Goal: Task Accomplishment & Management: Use online tool/utility

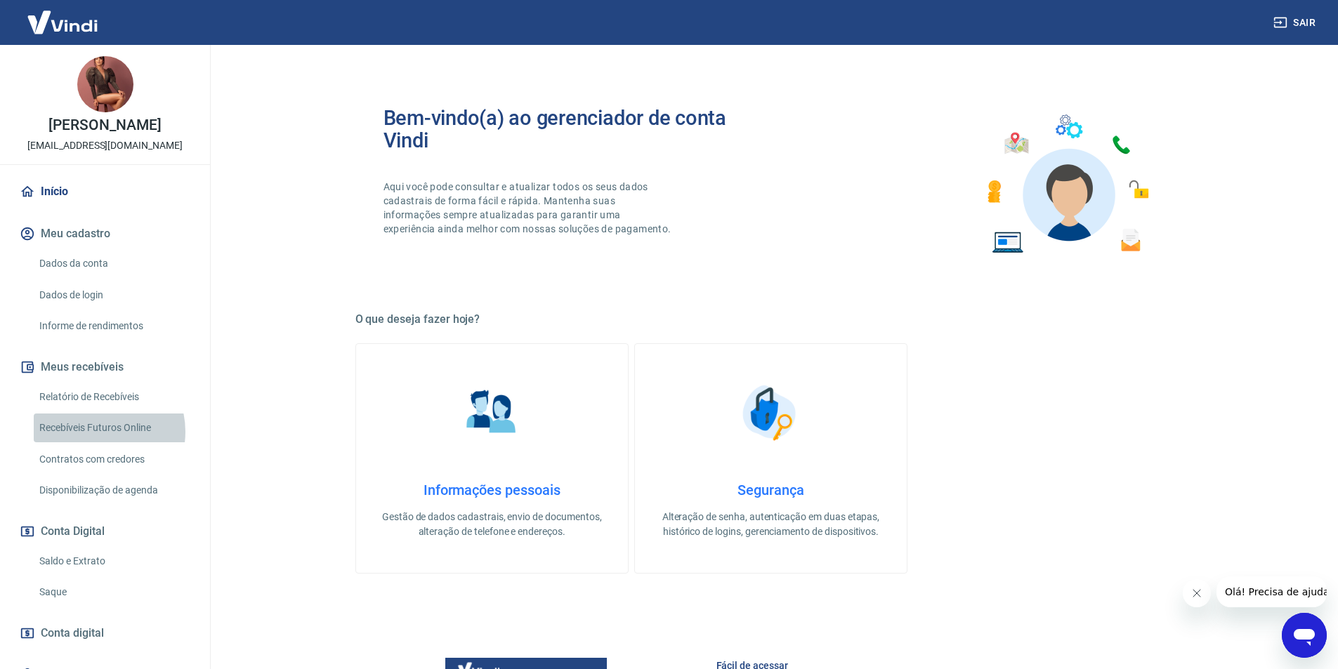
click at [97, 443] on link "Recebíveis Futuros Online" at bounding box center [113, 428] width 159 height 29
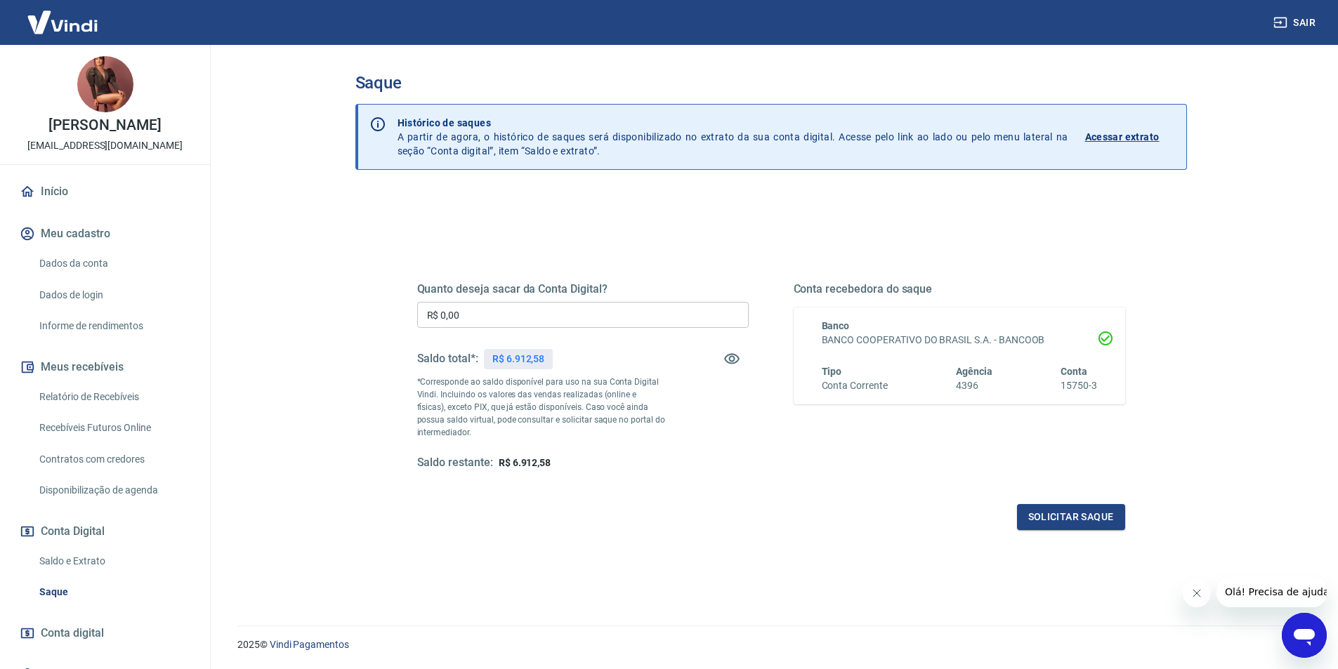
click at [565, 315] on input "R$ 0,00" at bounding box center [583, 315] width 332 height 26
type input "R$ 6.900,00"
click at [1051, 514] on button "Solicitar saque" at bounding box center [1071, 517] width 108 height 26
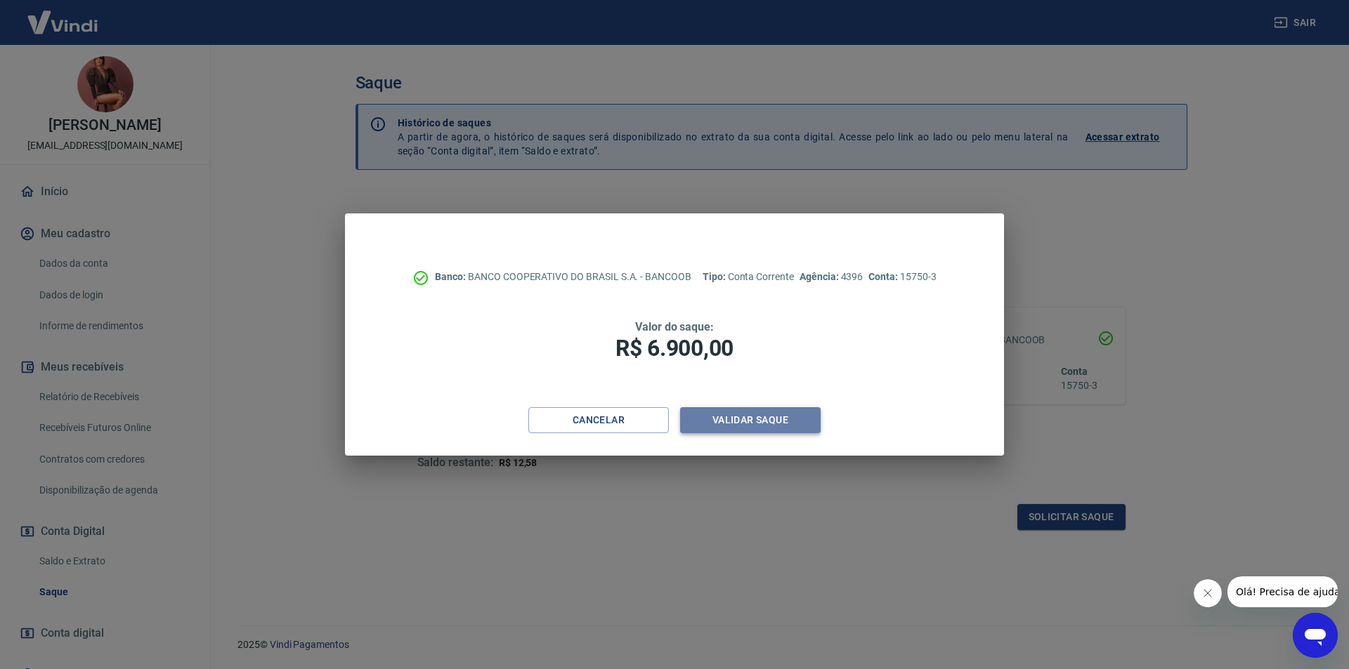
click at [766, 416] on button "Validar saque" at bounding box center [750, 420] width 141 height 26
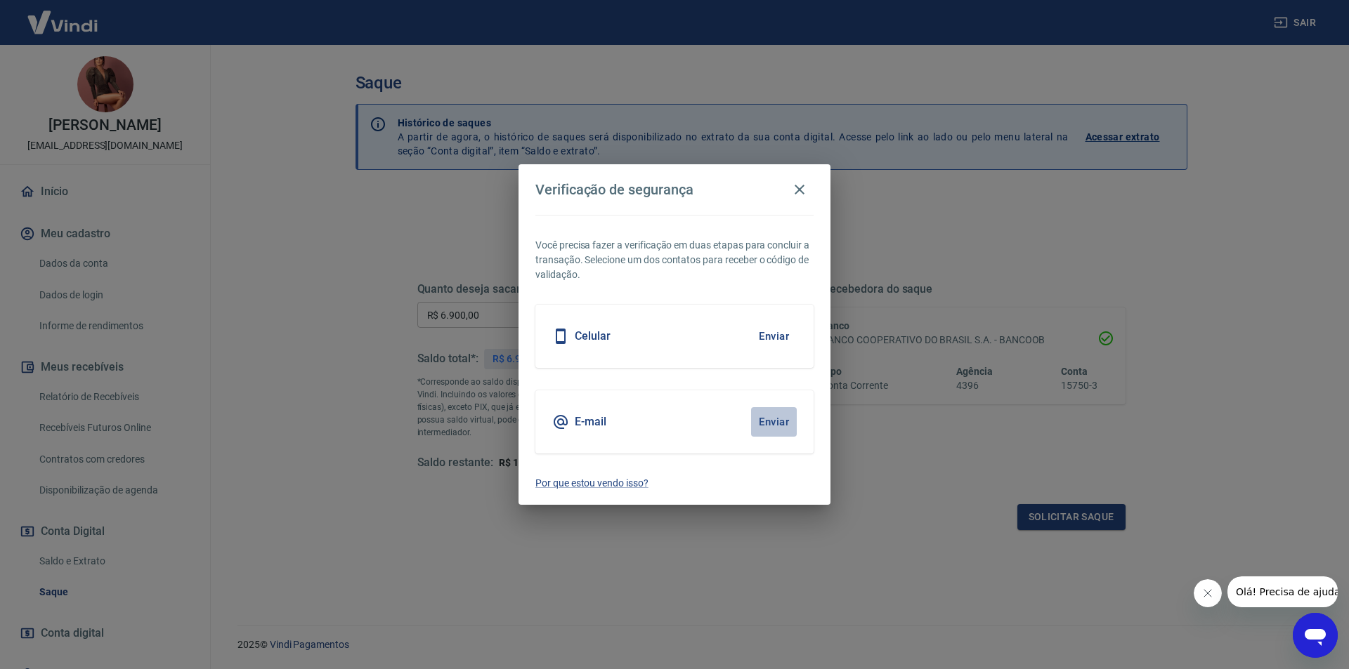
click at [776, 413] on button "Enviar" at bounding box center [774, 422] width 46 height 30
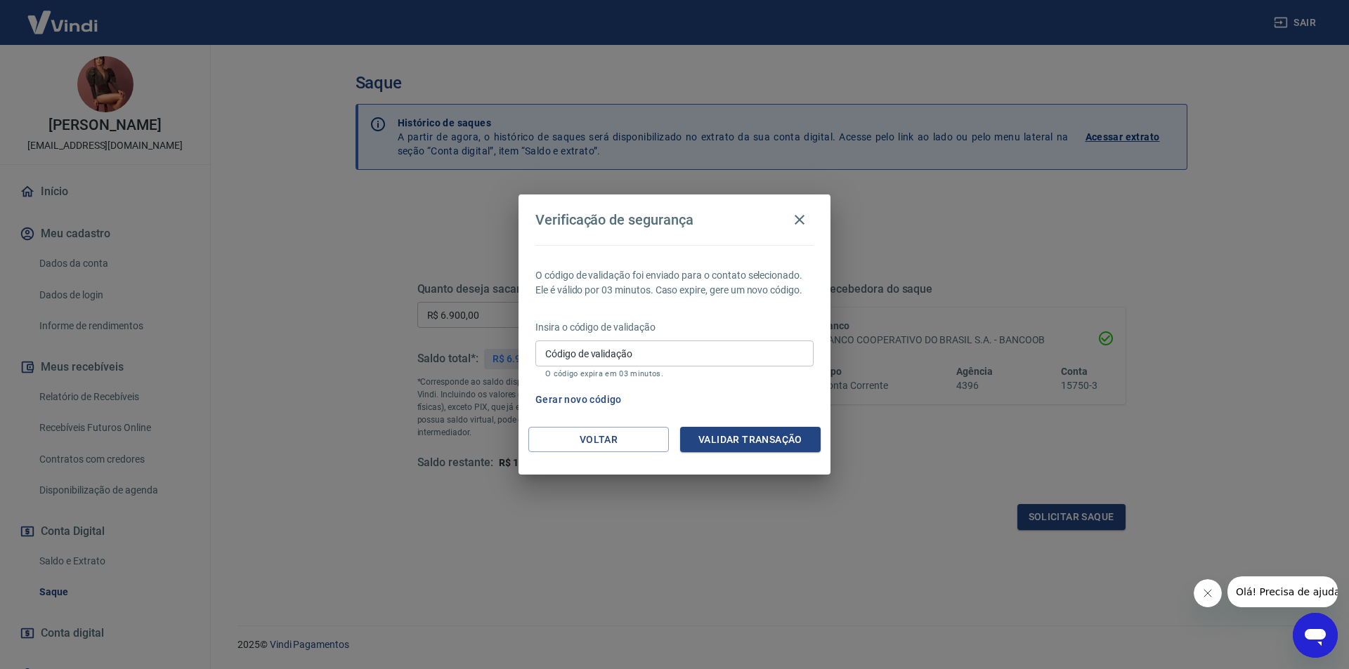
click at [756, 362] on input "Código de validação" at bounding box center [674, 354] width 278 height 26
type input "980690"
click at [761, 429] on button "Validar transação" at bounding box center [750, 440] width 141 height 26
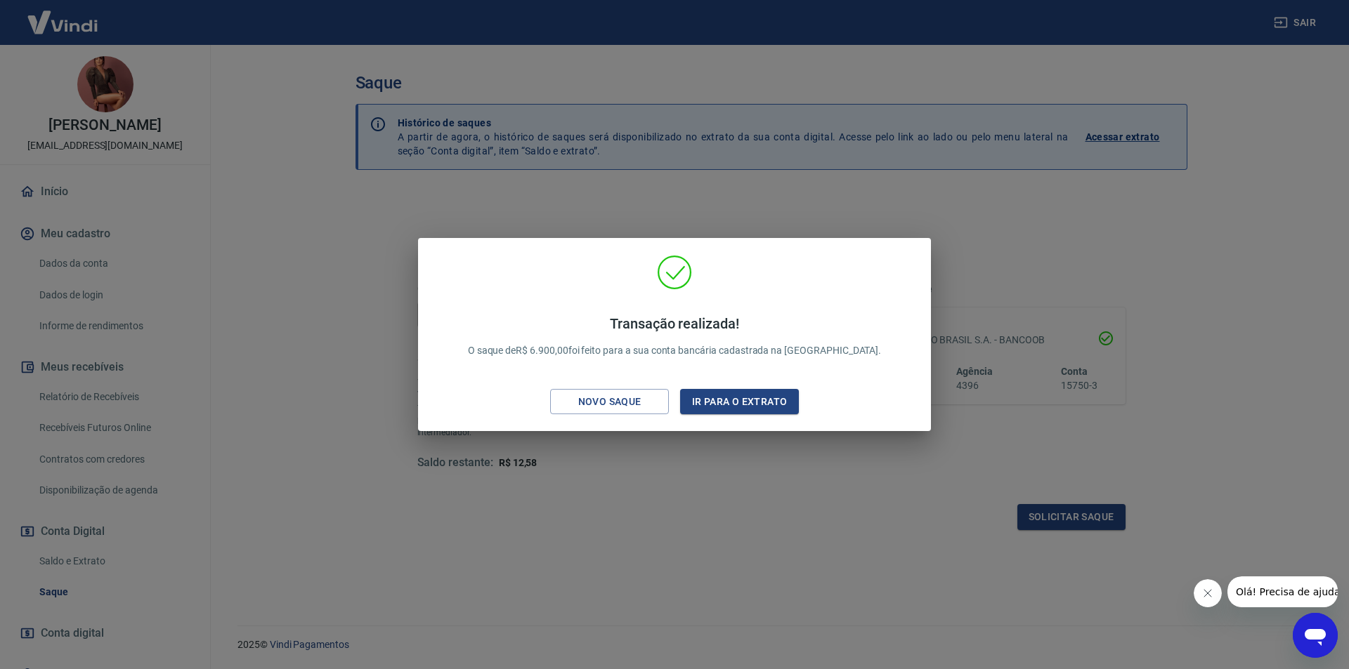
click at [717, 495] on div "Transação realizada! O saque de R$ 6.900,00 foi feito para a sua conta bancária…" at bounding box center [674, 334] width 1349 height 669
